Goal: Navigation & Orientation: Find specific page/section

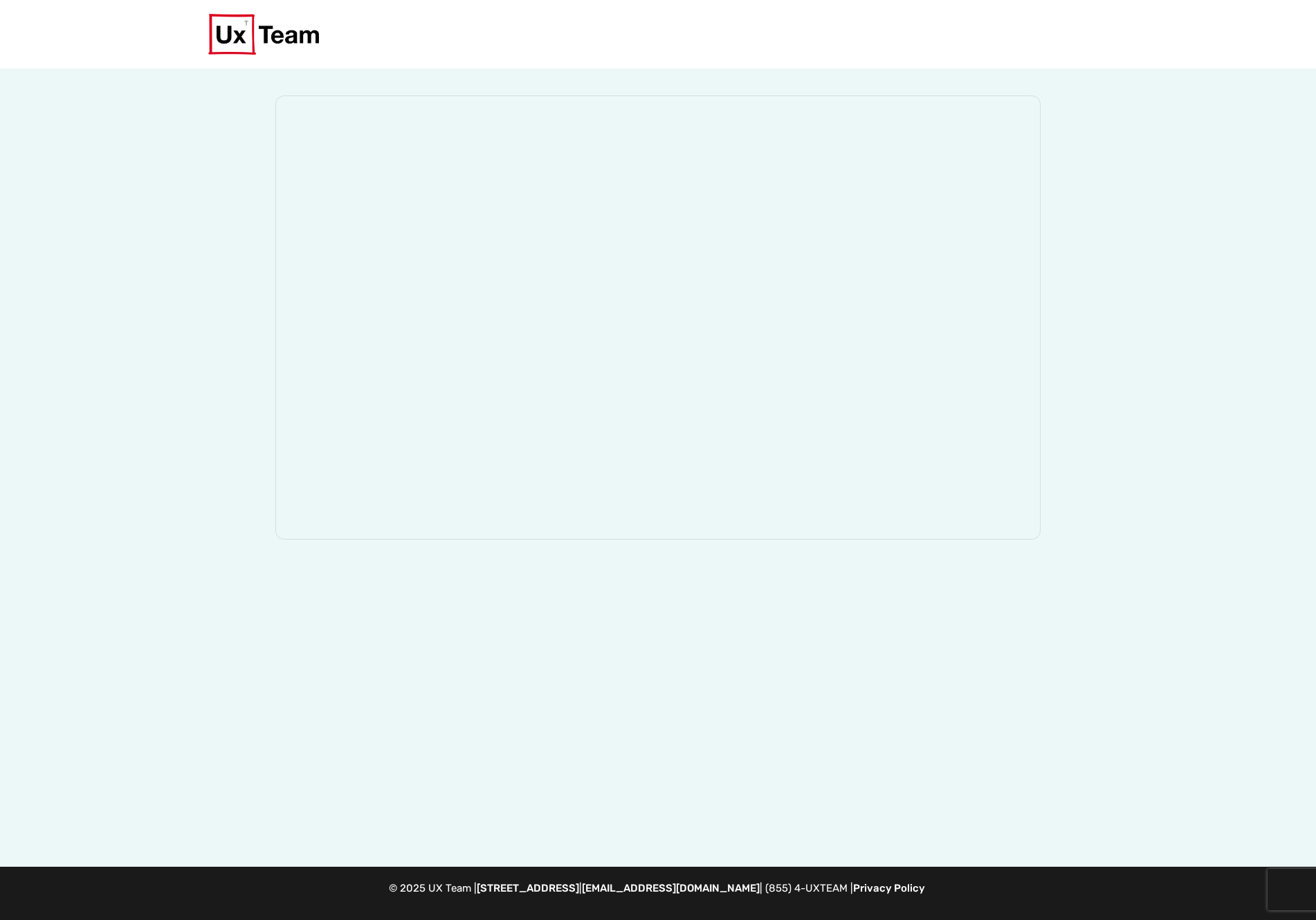
drag, startPoint x: 680, startPoint y: 96, endPoint x: 683, endPoint y: 551, distance: 455.0
click at [683, 551] on div at bounding box center [658, 468] width 899 height 799
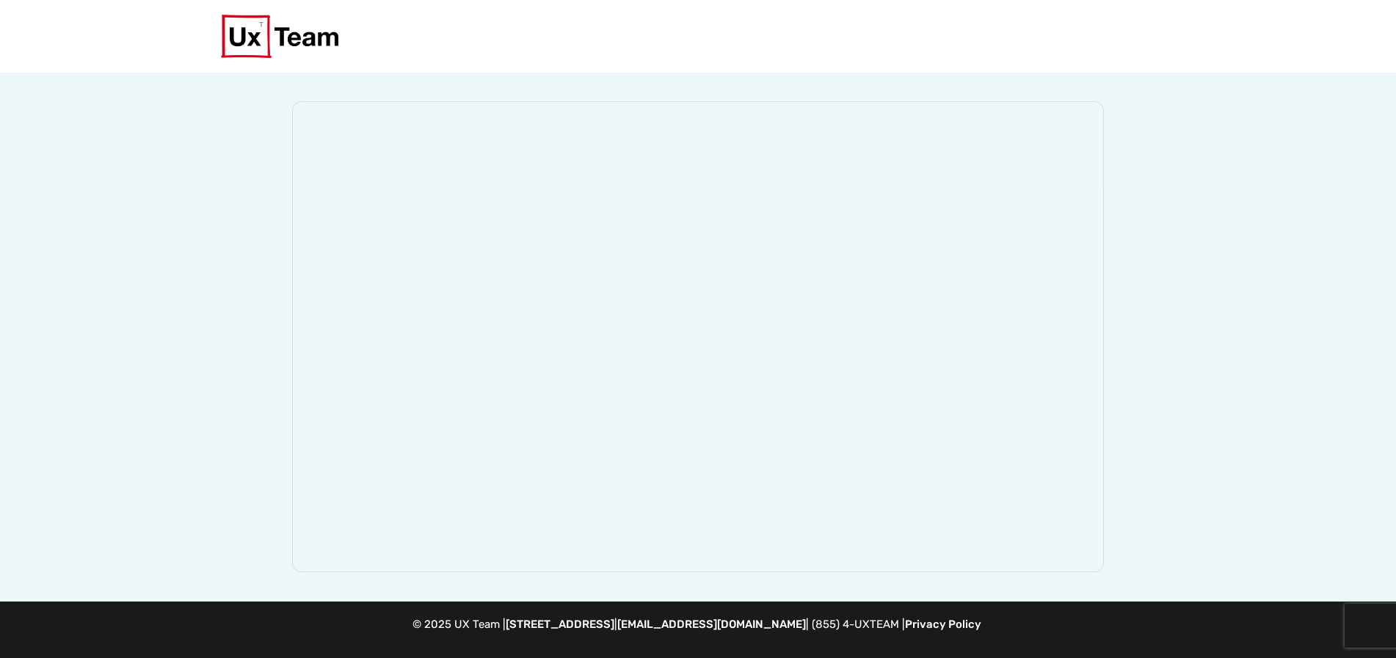
click at [628, 59] on div at bounding box center [698, 36] width 954 height 73
click at [1178, 471] on div at bounding box center [698, 338] width 1396 height 530
click at [1131, 633] on p "© 2025 UX Team | 785 Franklin Avenue, Ste 750, Franklin Lakes, NJ 07417 | info@…" at bounding box center [698, 624] width 1396 height 17
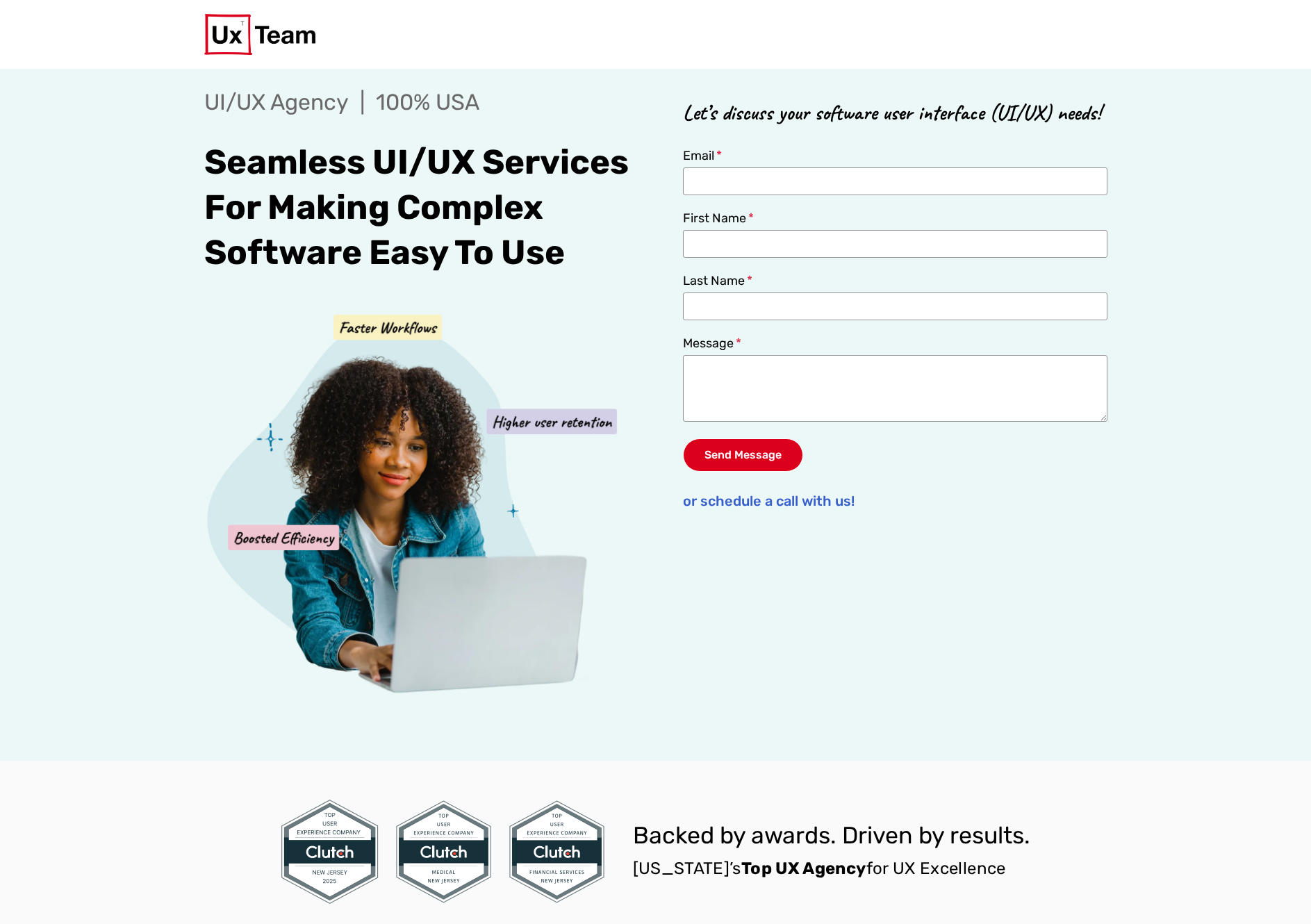
click at [1092, 829] on div "Backed by awards. Driven by results. [US_STATE]’s Top UX Agency for UX Excellen…" at bounding box center [656, 889] width 903 height 257
